Goal: Task Accomplishment & Management: Manage account settings

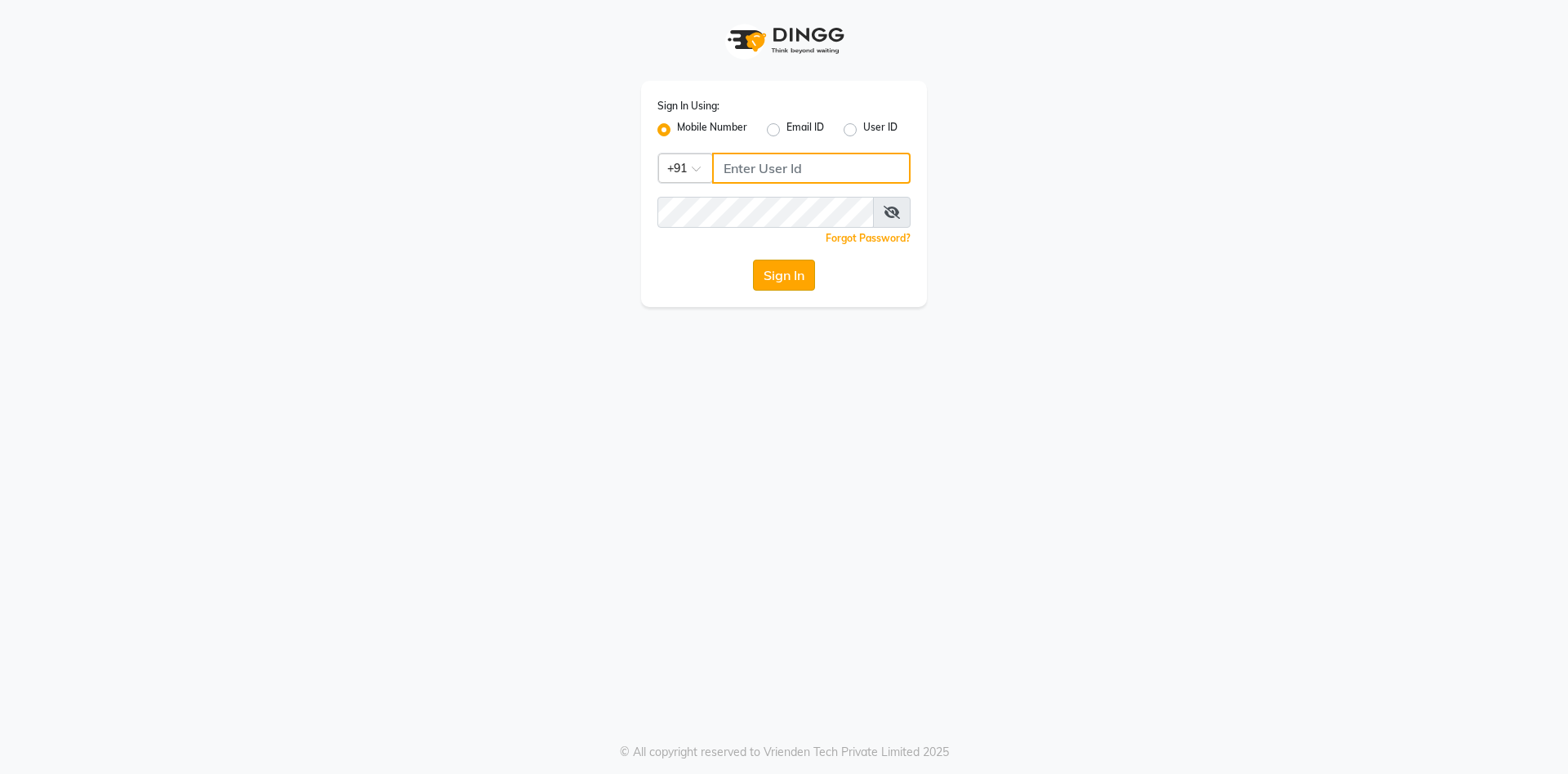
type input "7032417371"
click at [778, 279] on button "Sign In" at bounding box center [784, 275] width 62 height 31
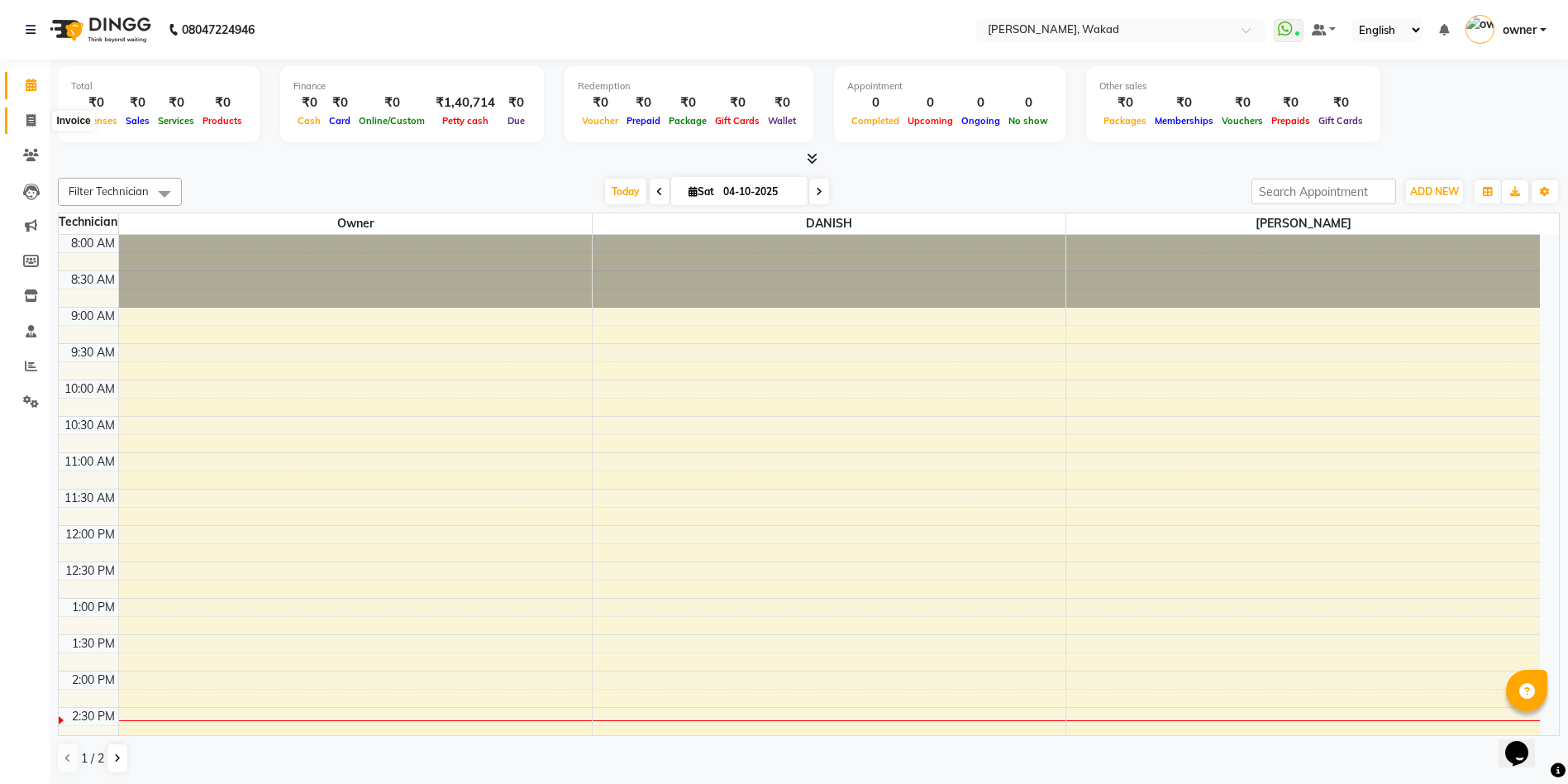
click at [26, 122] on icon at bounding box center [31, 121] width 9 height 13
select select "7711"
select select "service"
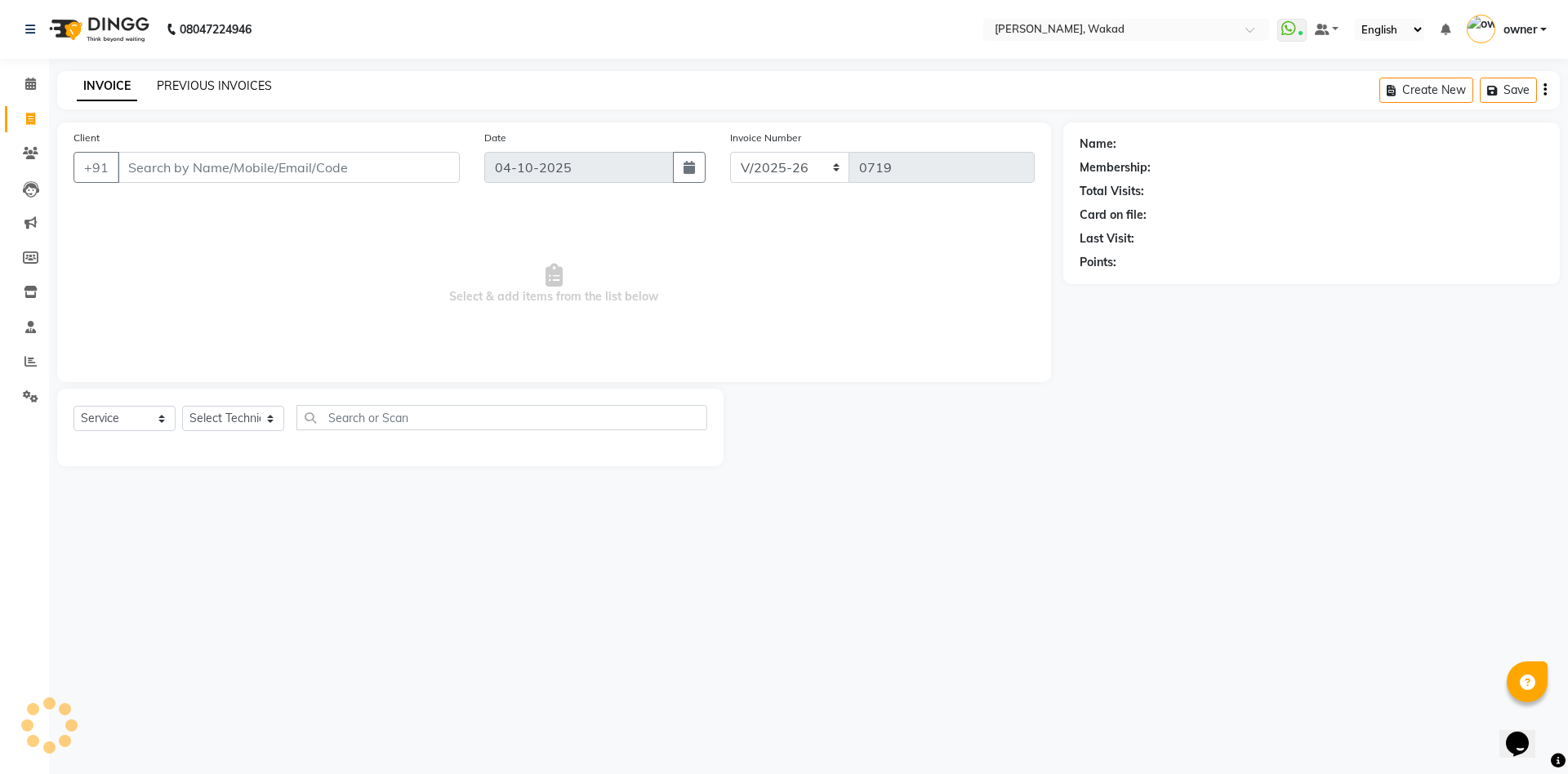
click at [244, 91] on link "PREVIOUS INVOICES" at bounding box center [215, 86] width 115 height 14
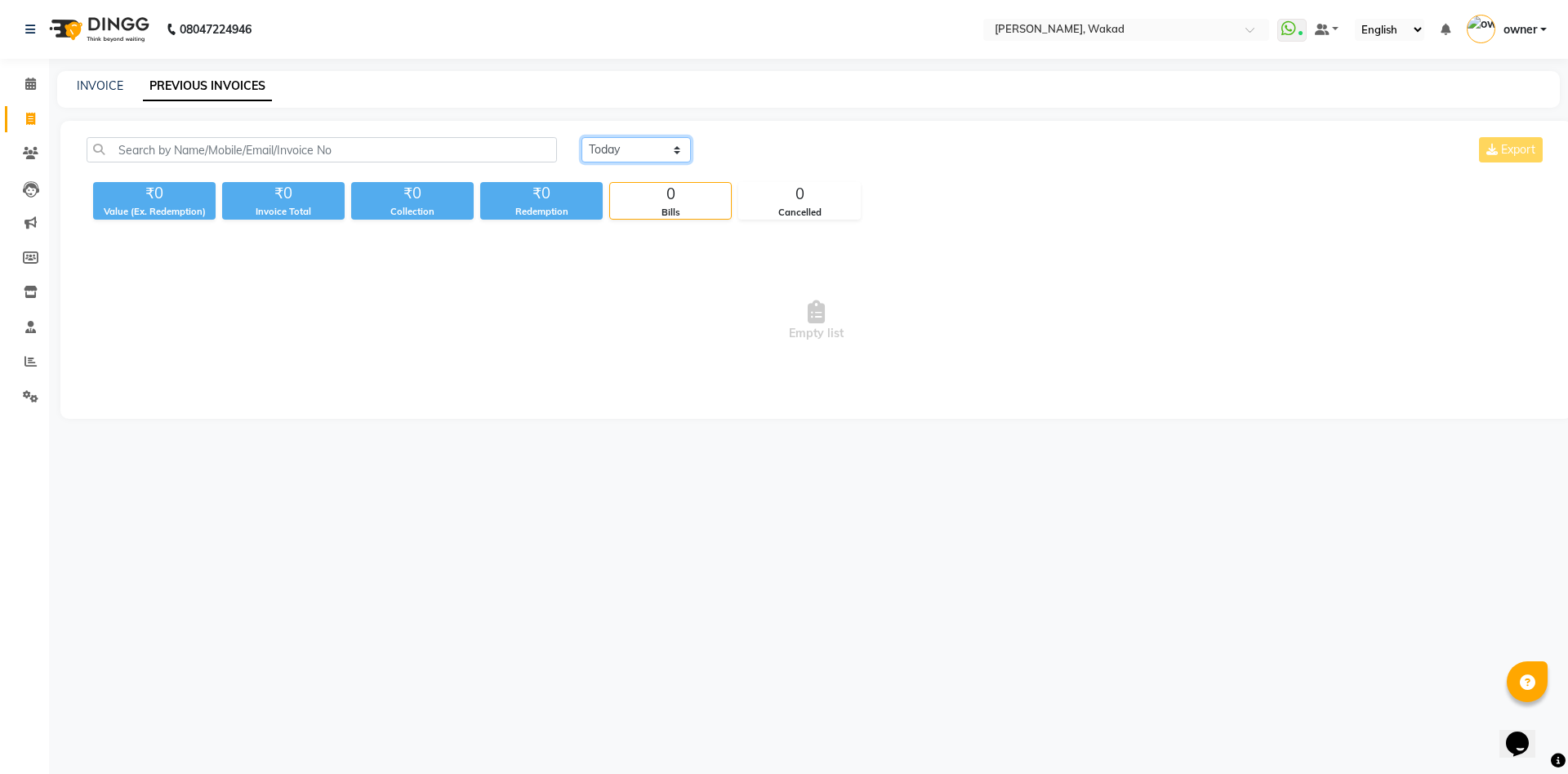
click at [628, 144] on select "[DATE] [DATE] Custom Range" at bounding box center [635, 150] width 109 height 25
select select "range"
click at [581, 137] on select "[DATE] [DATE] Custom Range" at bounding box center [635, 150] width 109 height 25
click at [759, 145] on input "04-10-2025" at bounding box center [769, 150] width 115 height 23
select select "10"
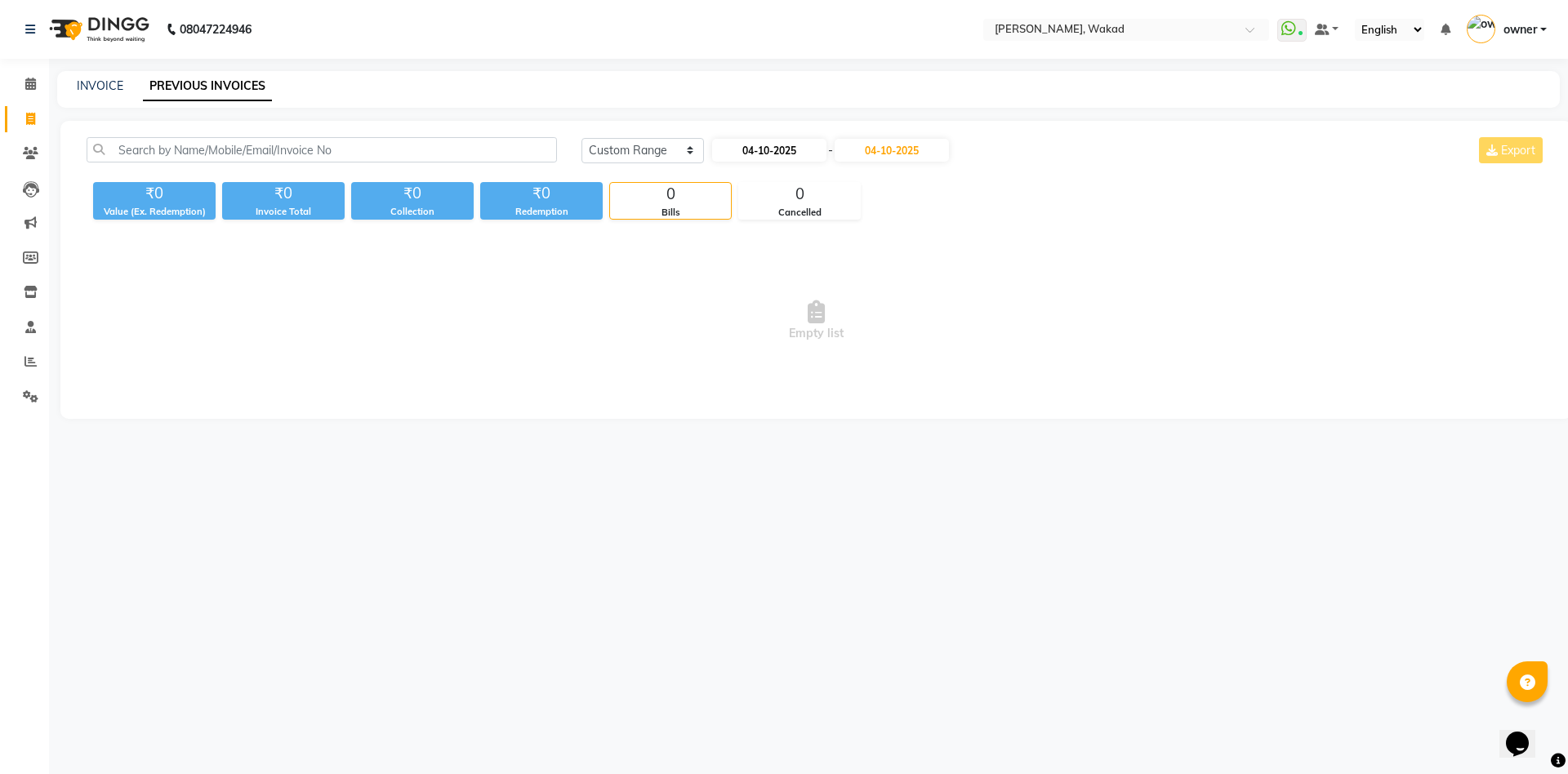
select select "2025"
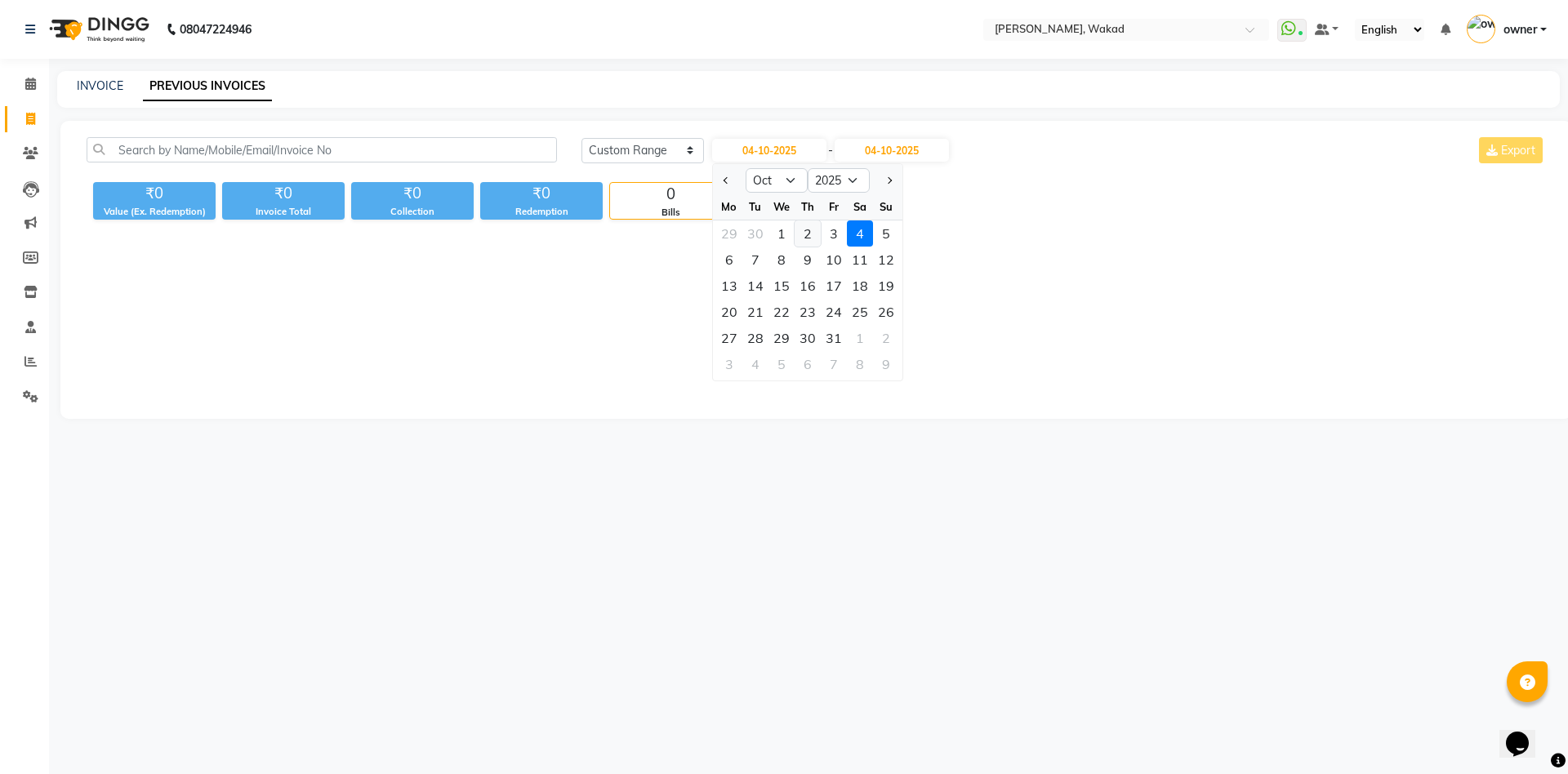
click at [807, 223] on div "2" at bounding box center [807, 233] width 26 height 26
type input "02-10-2025"
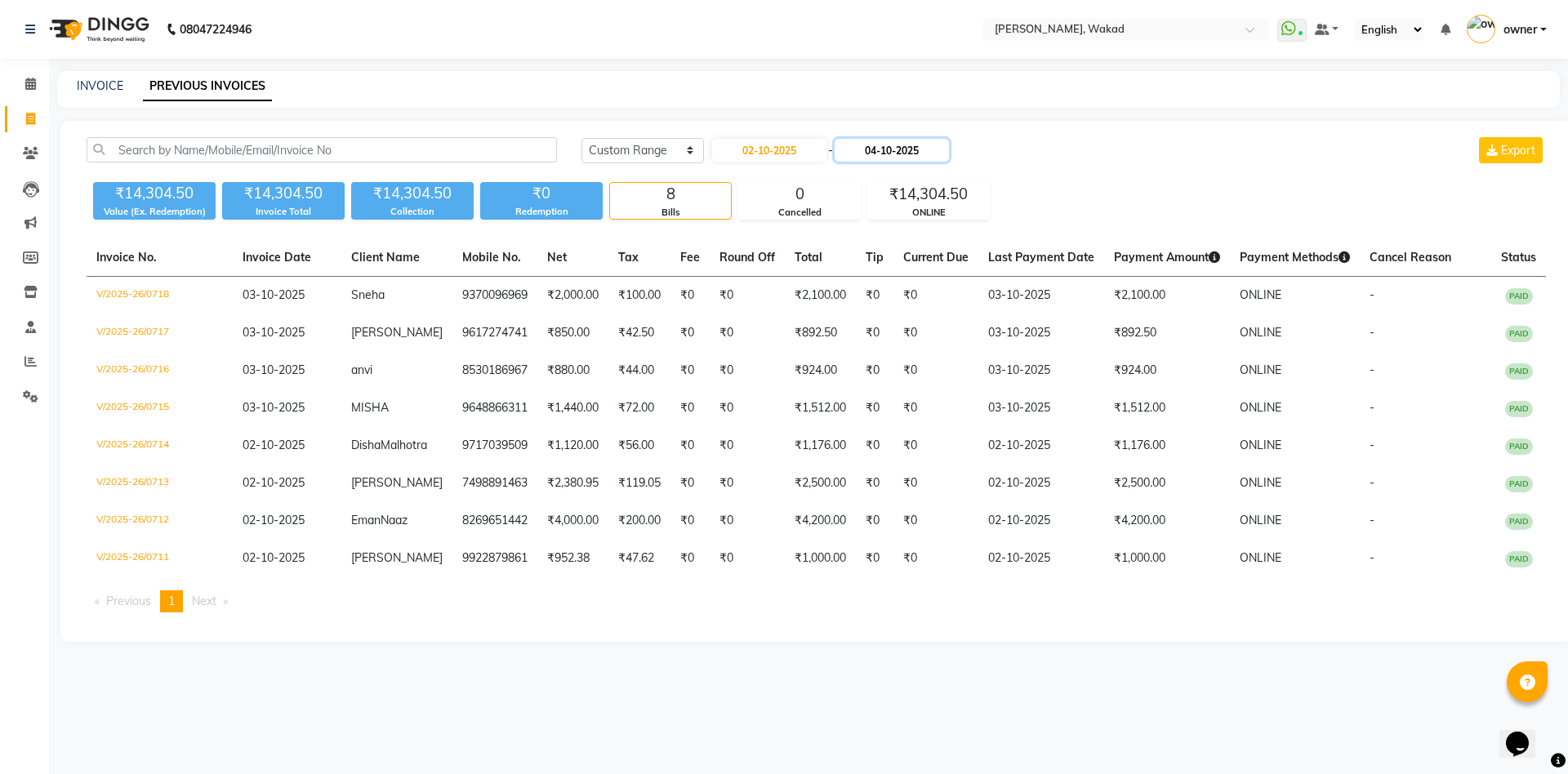
click at [893, 152] on input "04-10-2025" at bounding box center [891, 150] width 115 height 23
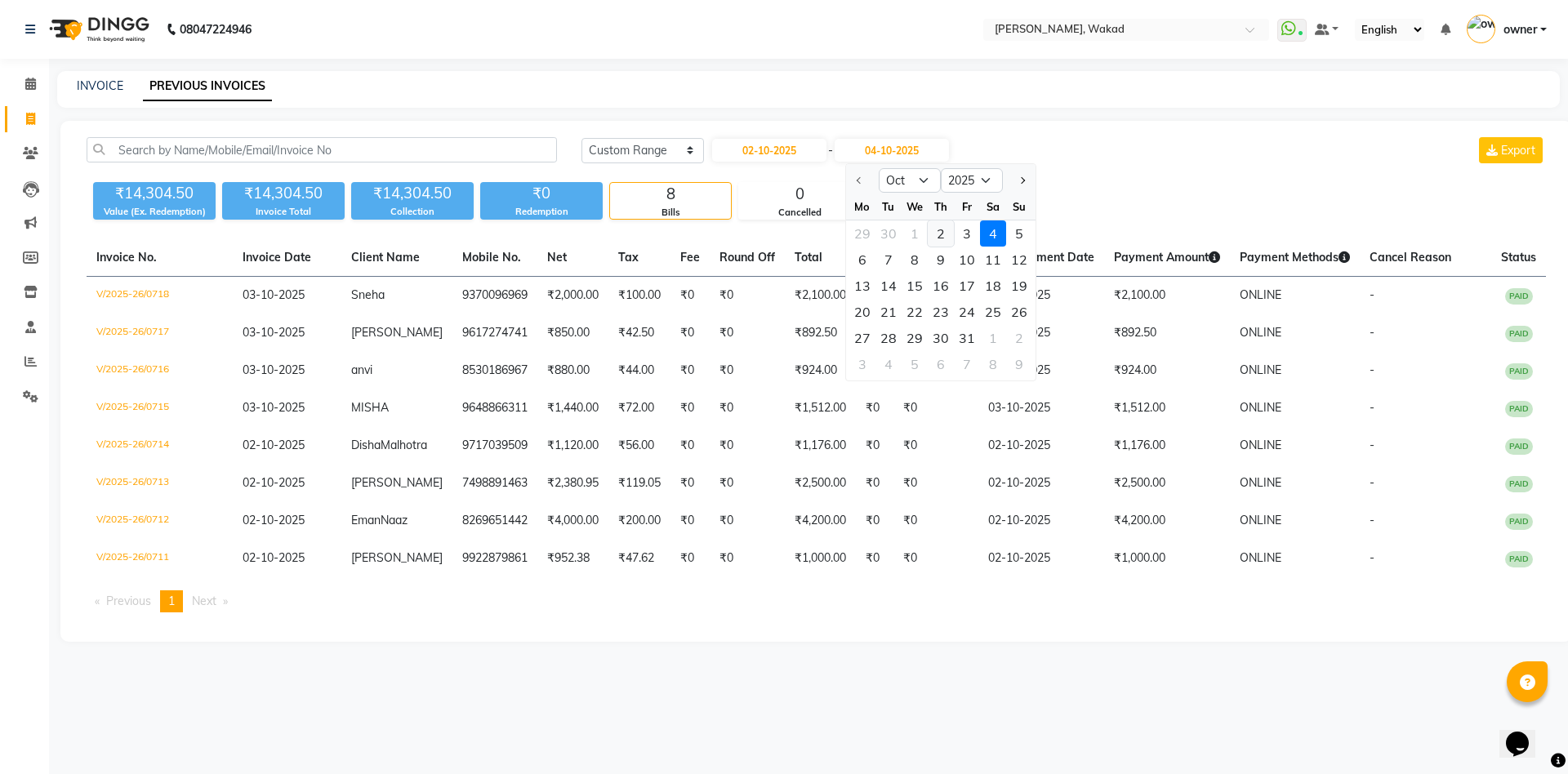
click at [938, 221] on div "2" at bounding box center [940, 233] width 26 height 26
type input "02-10-2025"
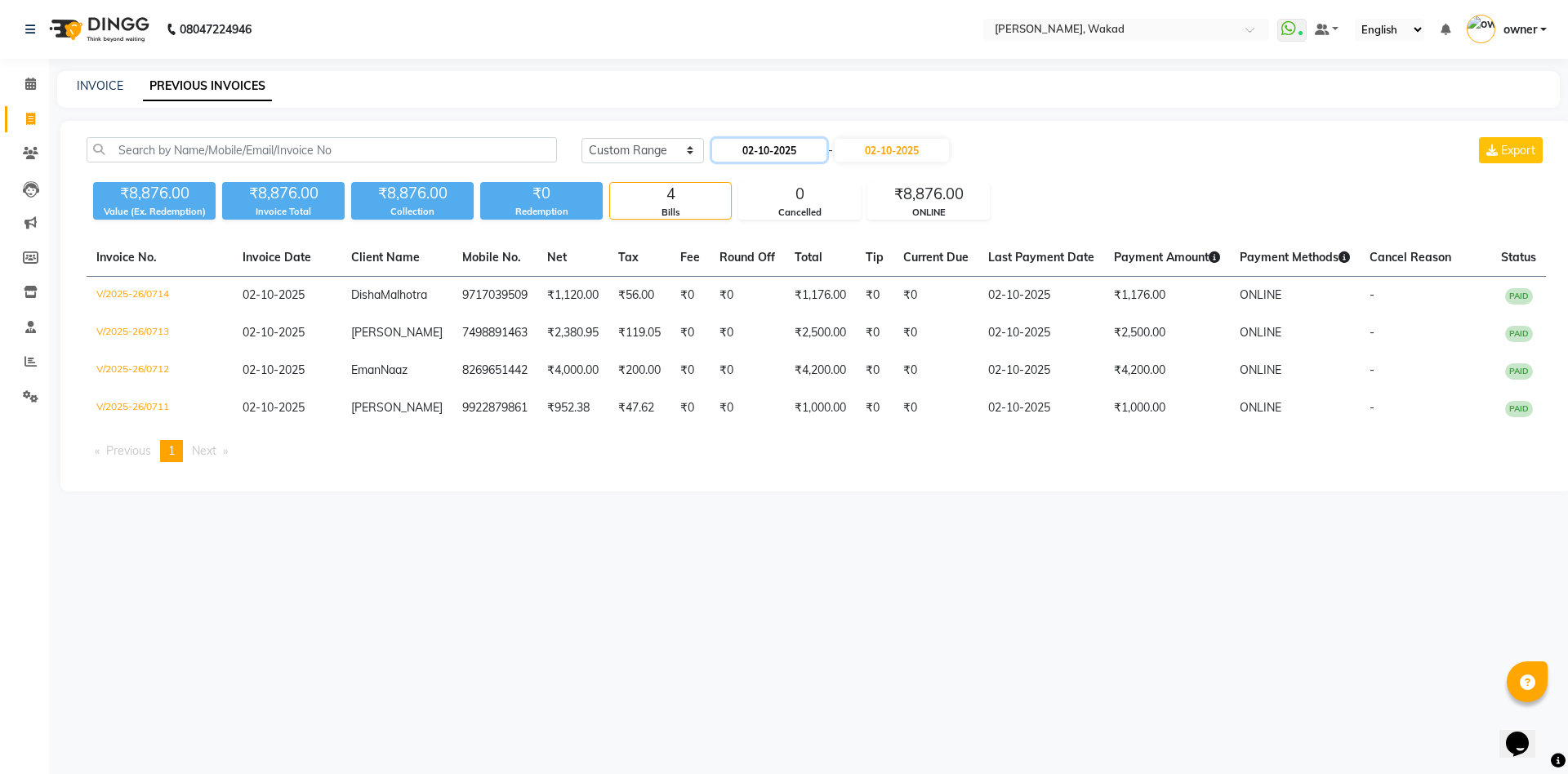
click at [791, 150] on input "02-10-2025" at bounding box center [769, 150] width 115 height 23
select select "10"
select select "2025"
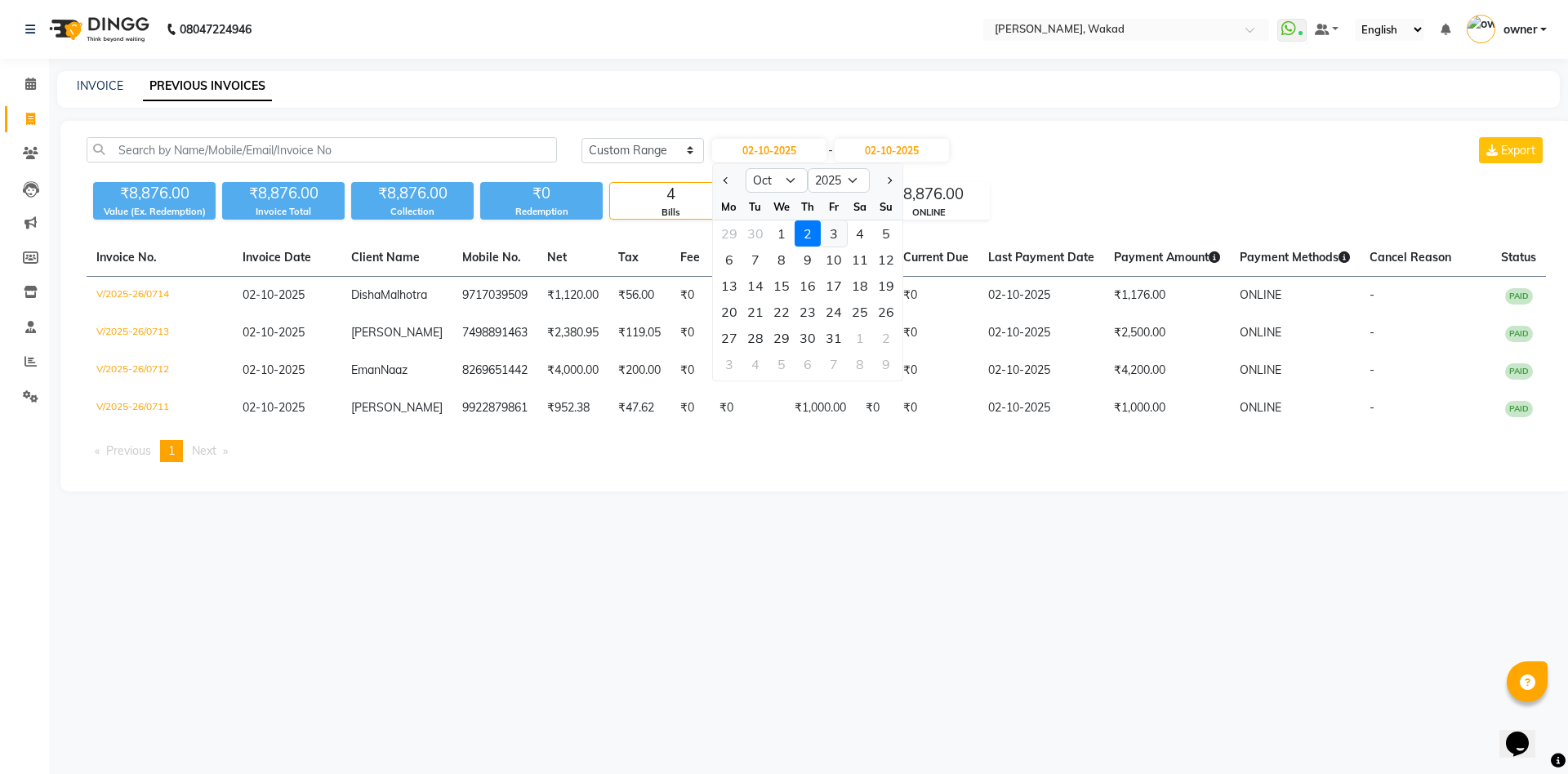
click at [835, 236] on div "3" at bounding box center [834, 233] width 26 height 26
type input "03-10-2025"
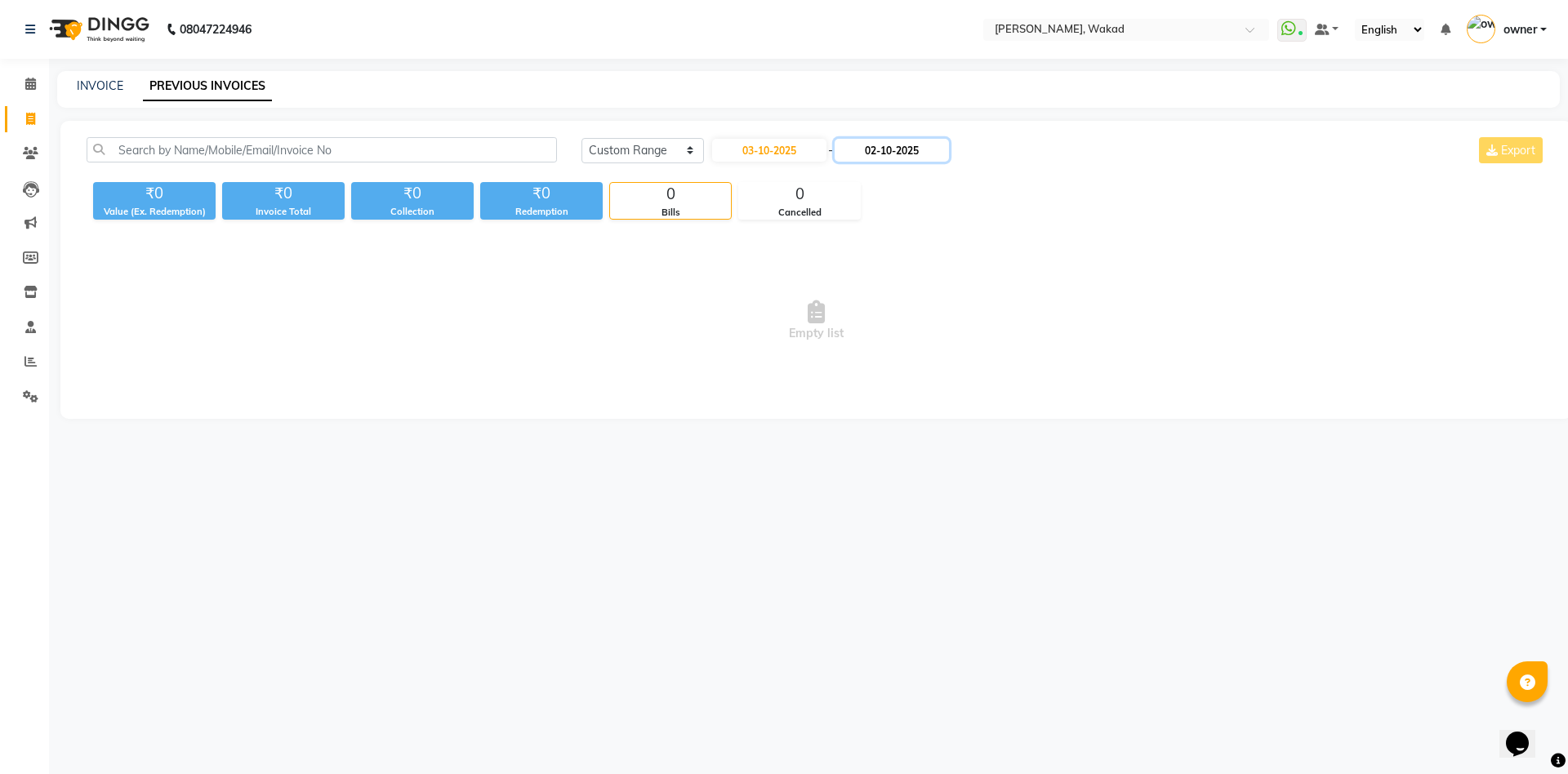
click at [901, 156] on input "02-10-2025" at bounding box center [891, 150] width 115 height 23
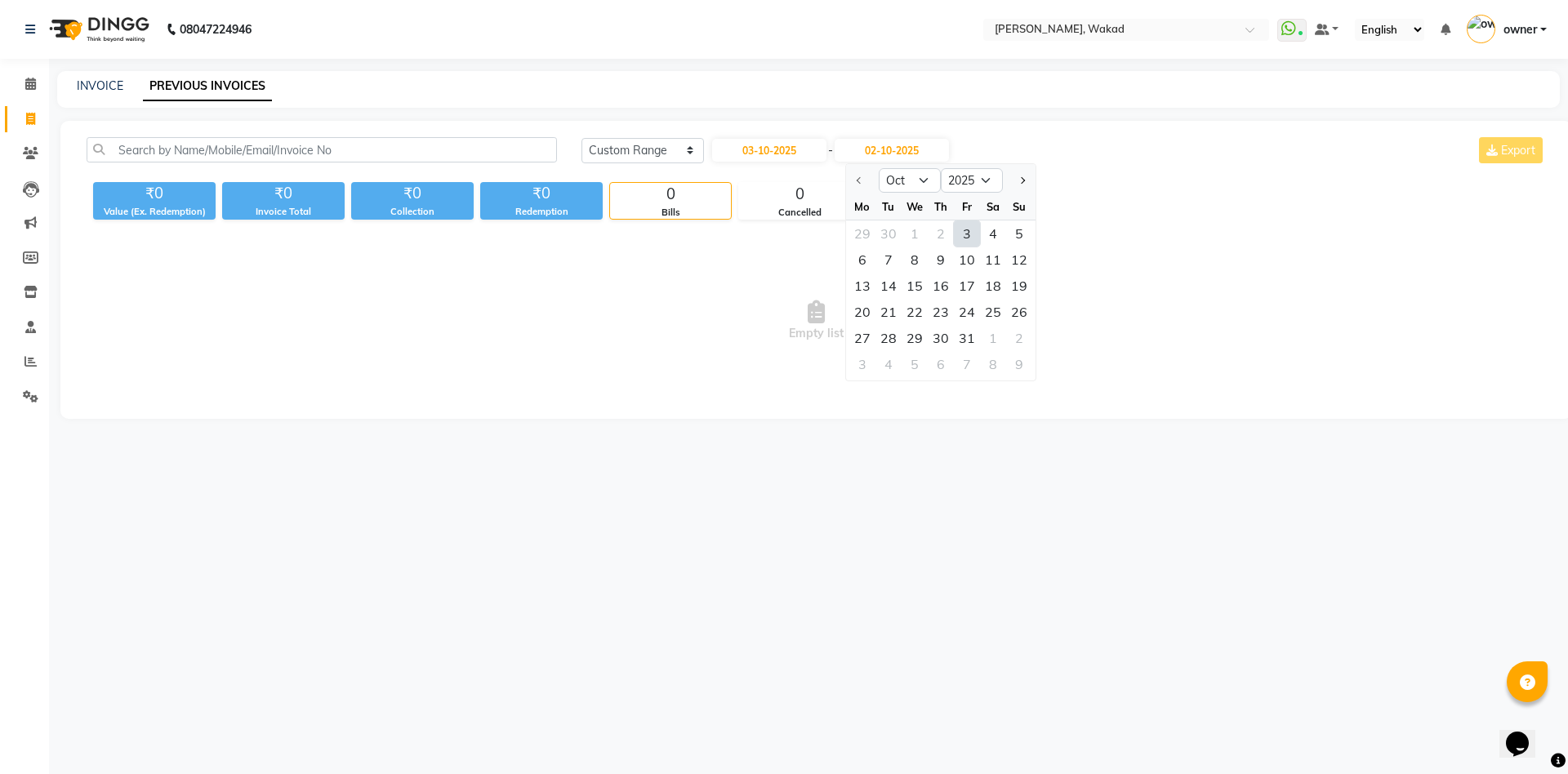
click at [959, 233] on div "3" at bounding box center [966, 233] width 26 height 26
type input "03-10-2025"
